Goal: Check status: Check status

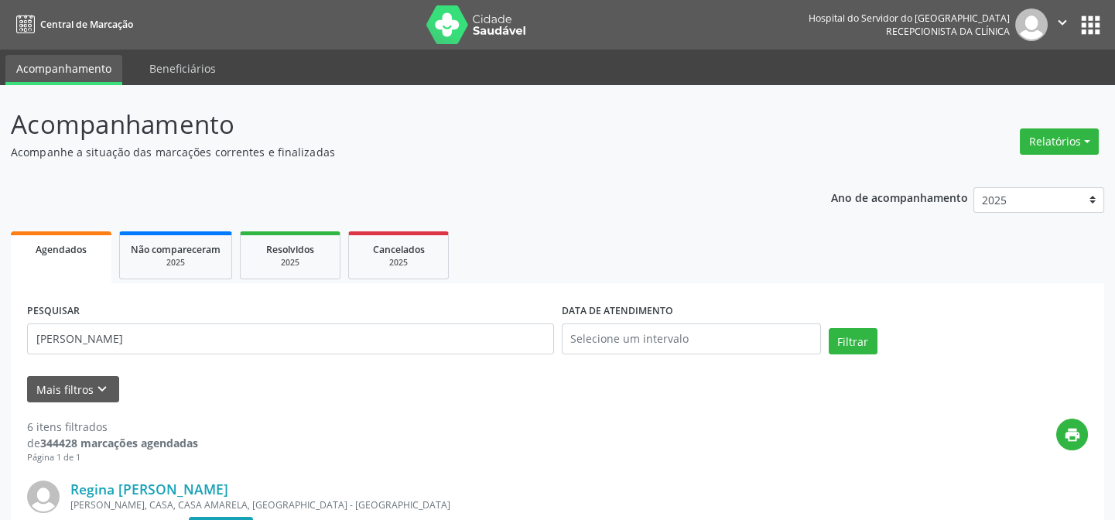
click at [829, 328] on button "Filtrar" at bounding box center [853, 341] width 49 height 26
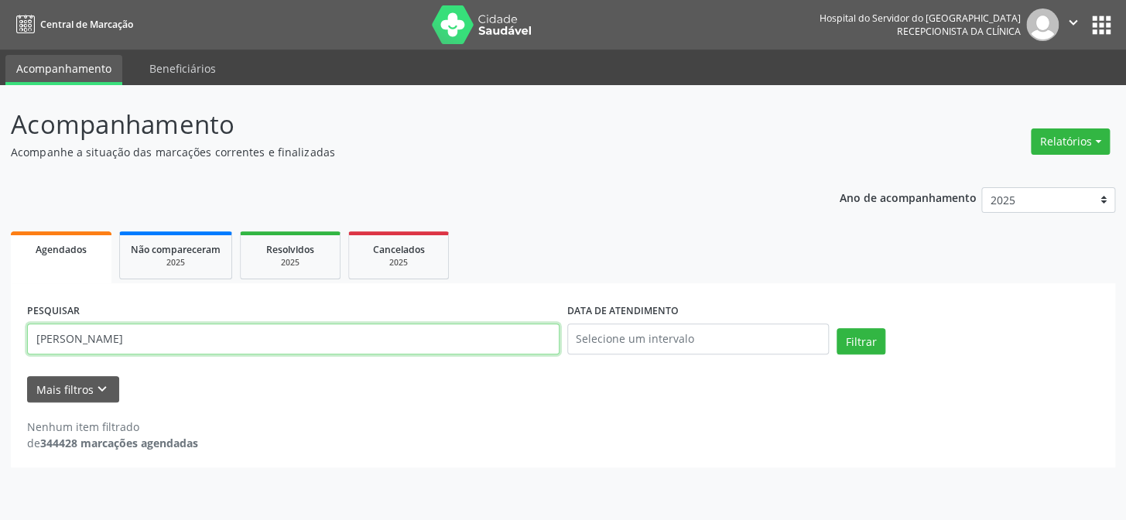
click at [101, 337] on input "[PERSON_NAME]" at bounding box center [293, 338] width 532 height 31
click at [836, 328] on button "Filtrar" at bounding box center [860, 341] width 49 height 26
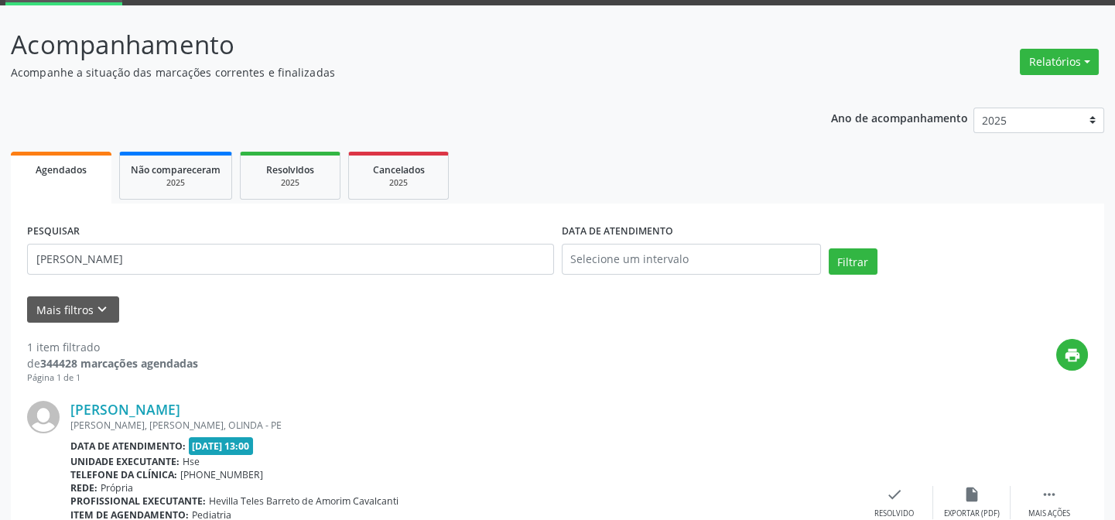
scroll to position [207, 0]
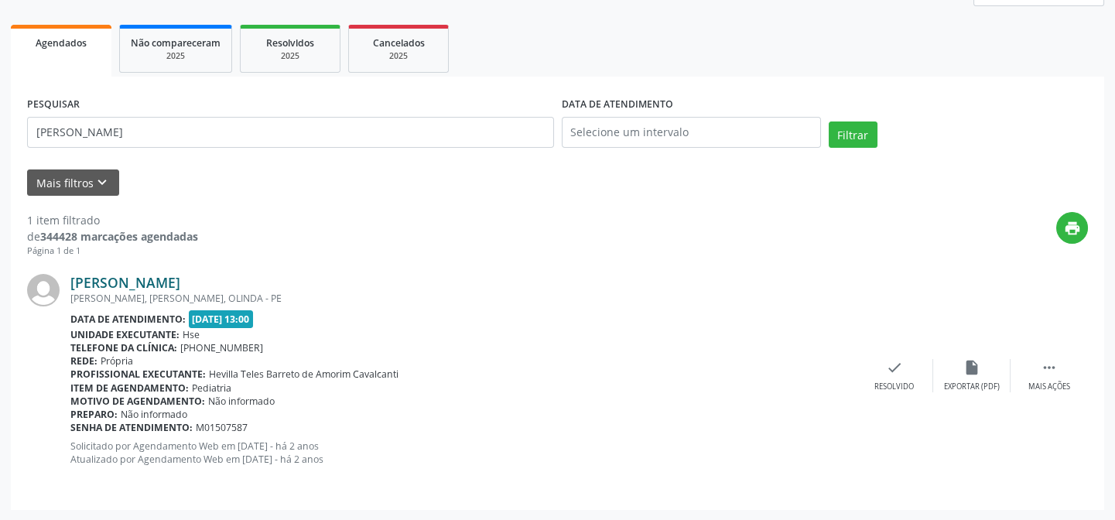
click at [180, 286] on link "[PERSON_NAME]" at bounding box center [125, 282] width 110 height 17
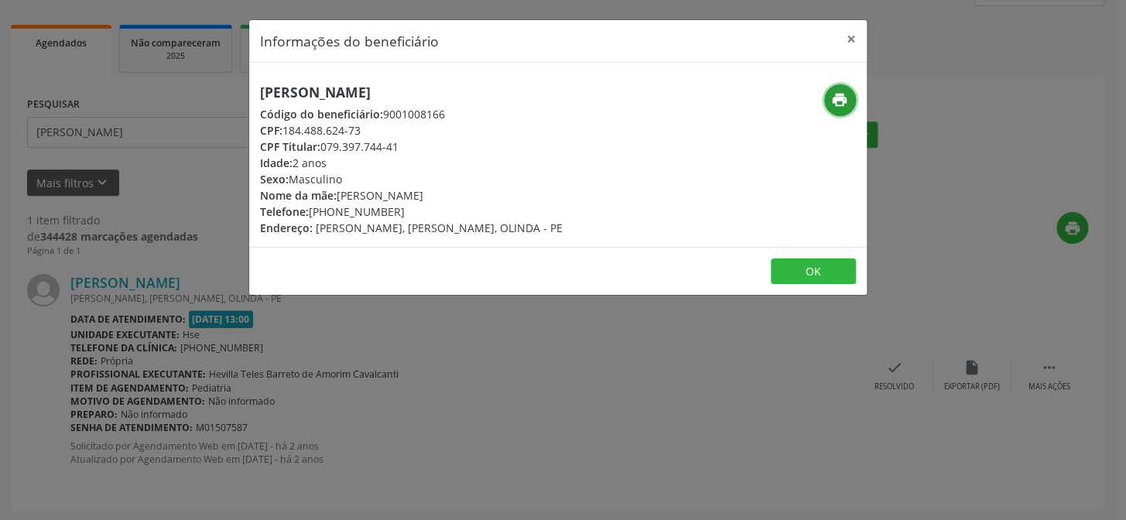
click at [845, 100] on icon "print" at bounding box center [839, 99] width 17 height 17
click at [852, 41] on button "×" at bounding box center [851, 39] width 31 height 38
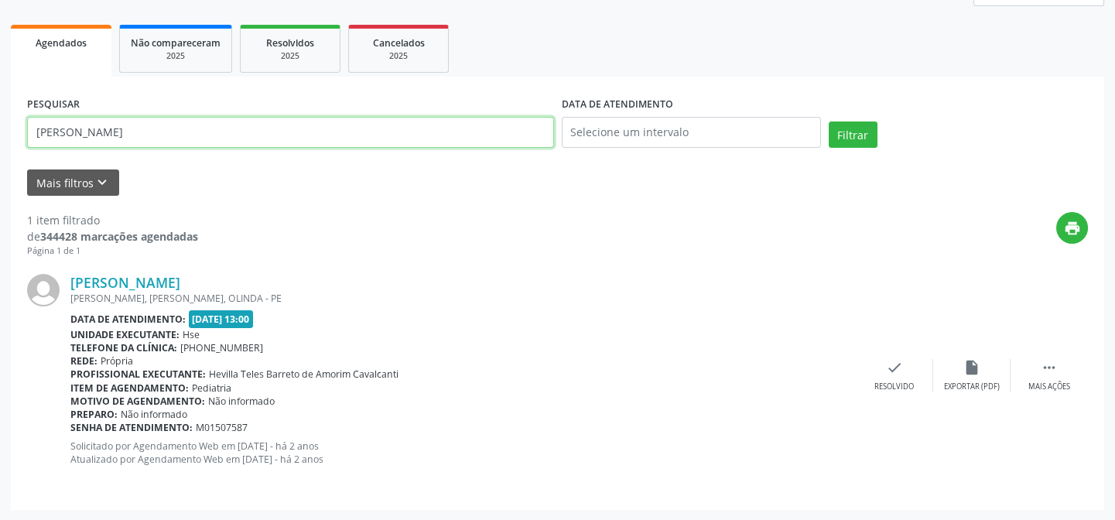
click at [210, 125] on input "[PERSON_NAME]" at bounding box center [290, 132] width 527 height 31
type input "p"
type input "25851958804"
click at [829, 121] on button "Filtrar" at bounding box center [853, 134] width 49 height 26
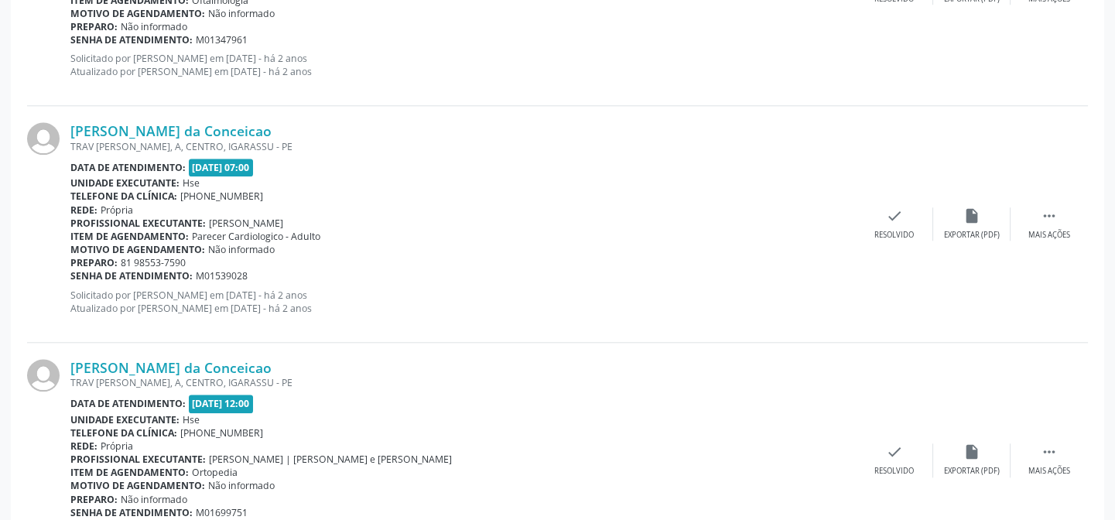
scroll to position [3555, 0]
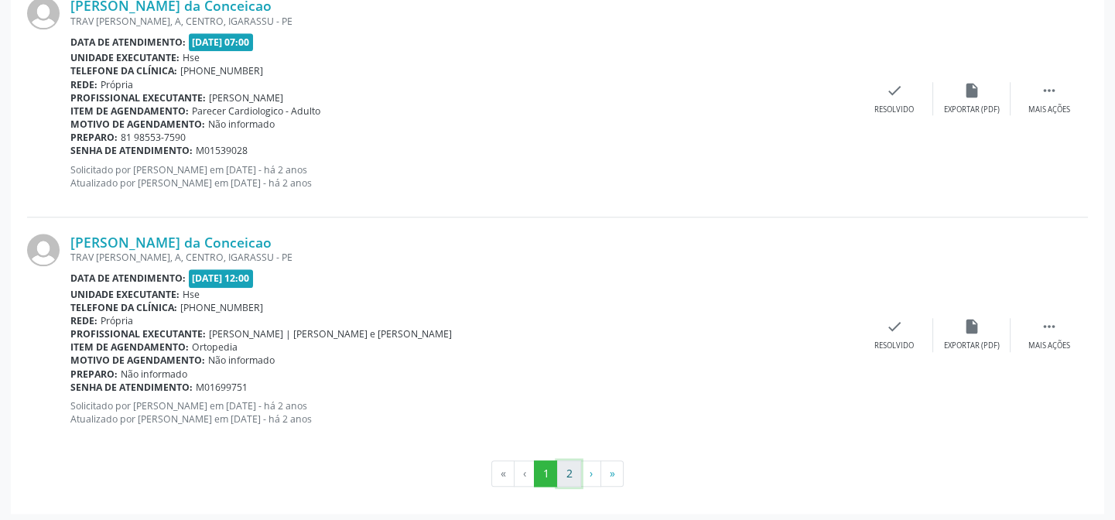
click at [573, 470] on button "2" at bounding box center [569, 473] width 24 height 26
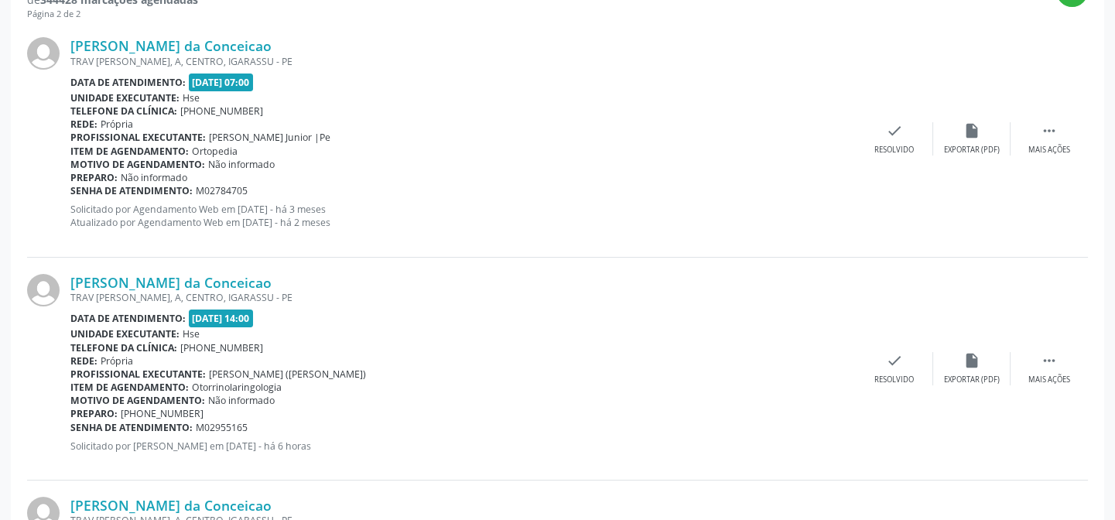
scroll to position [415, 0]
